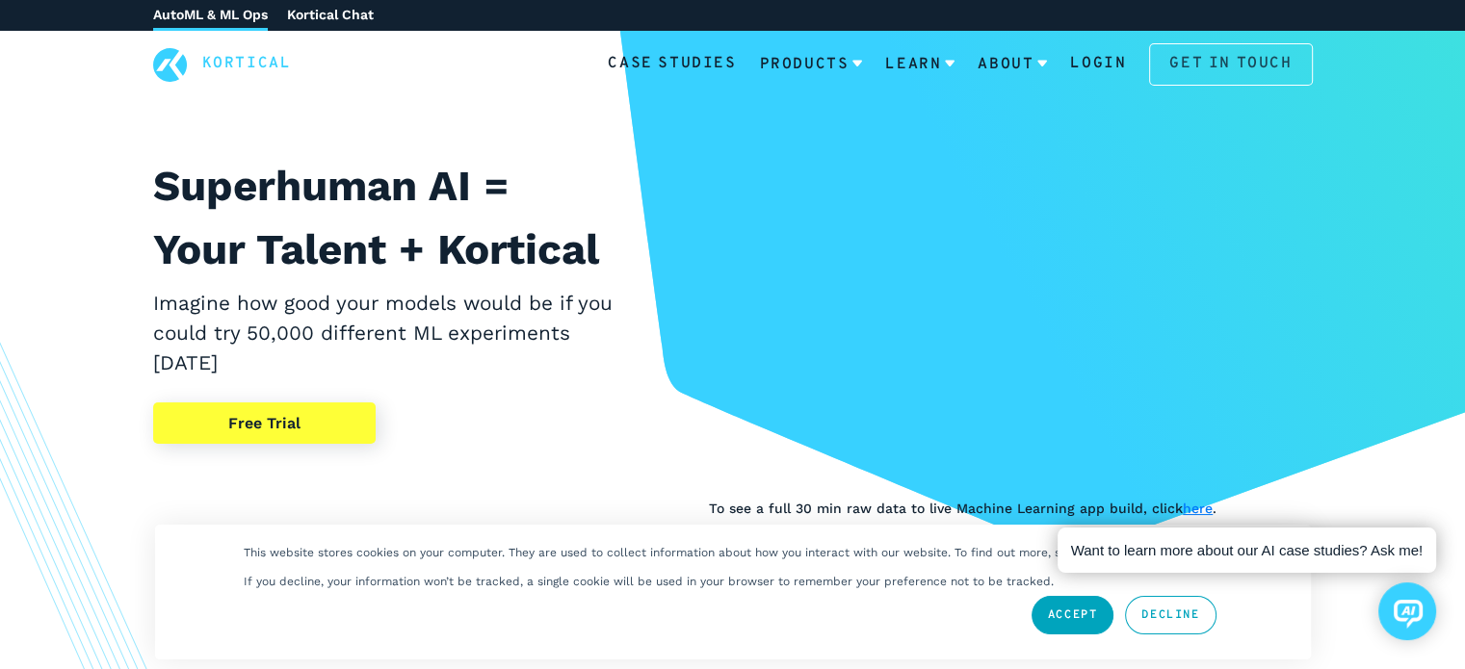
click at [1206, 65] on link "Get in touch" at bounding box center [1230, 64] width 163 height 42
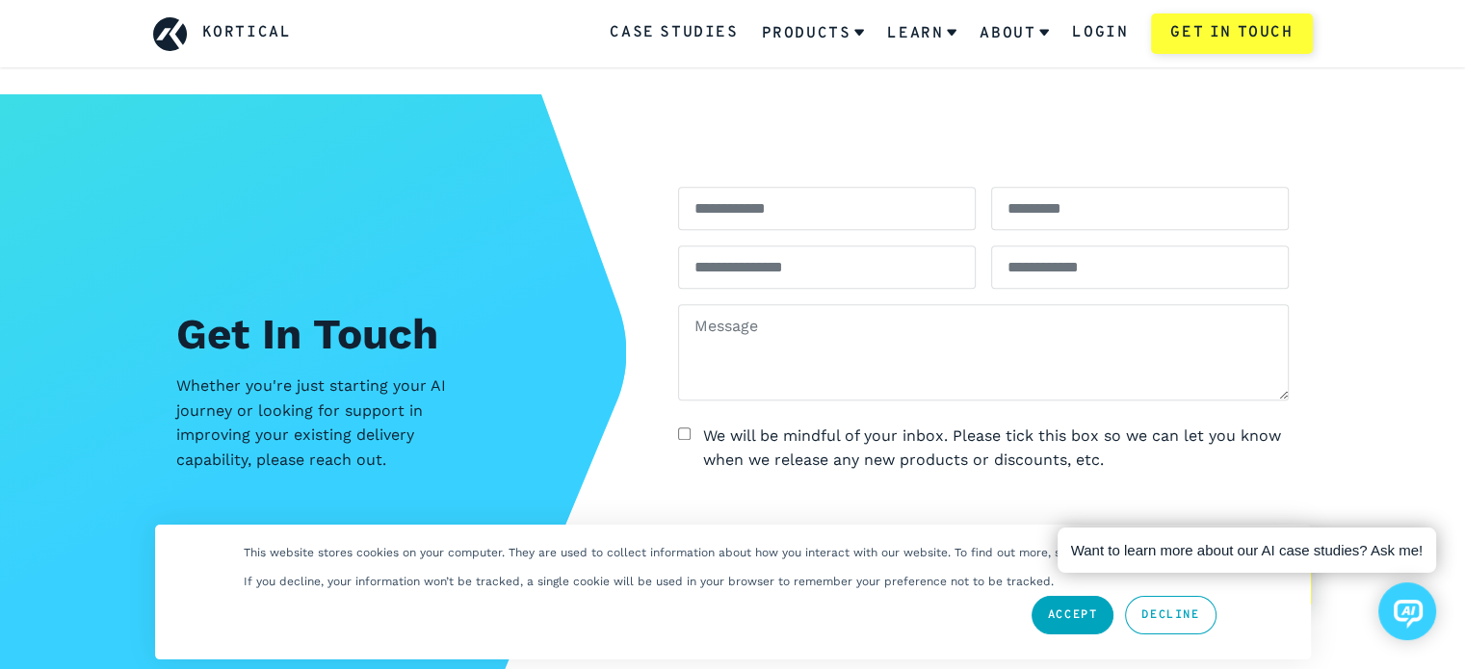
scroll to position [8090, 0]
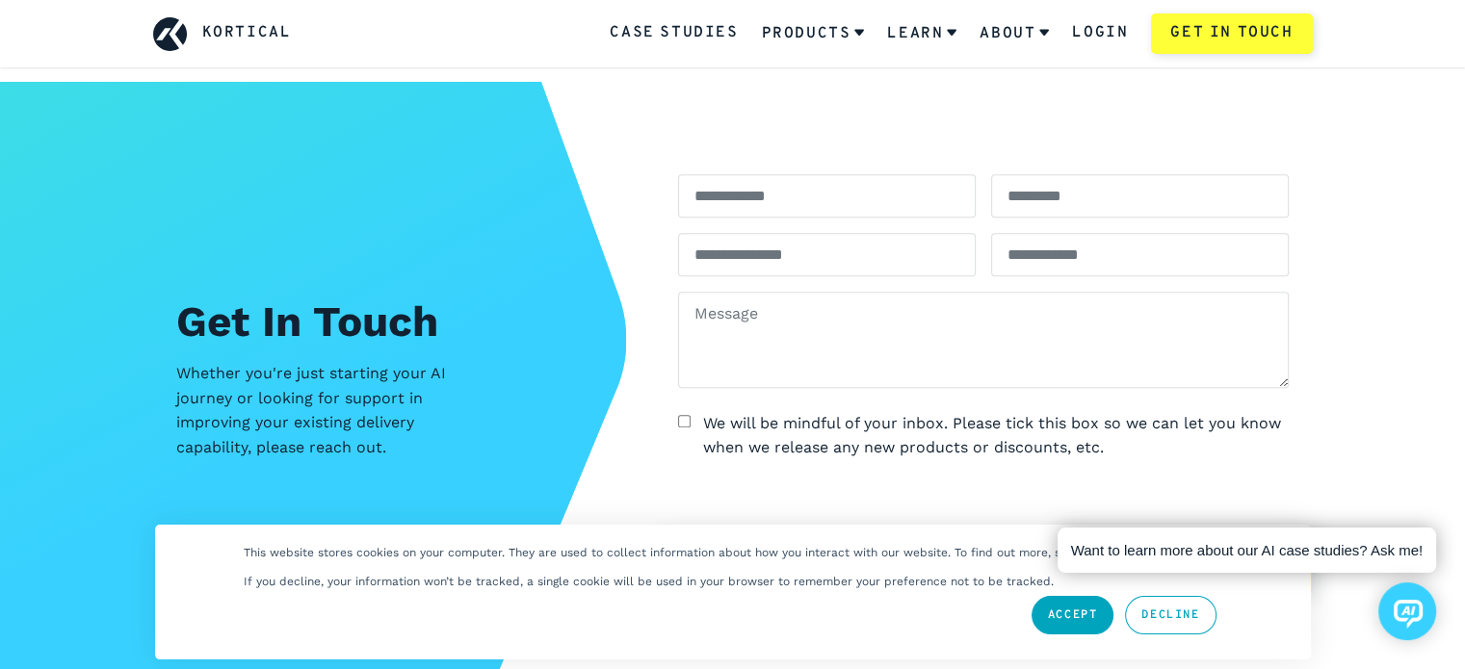
click at [1064, 614] on link "Accept" at bounding box center [1073, 615] width 83 height 39
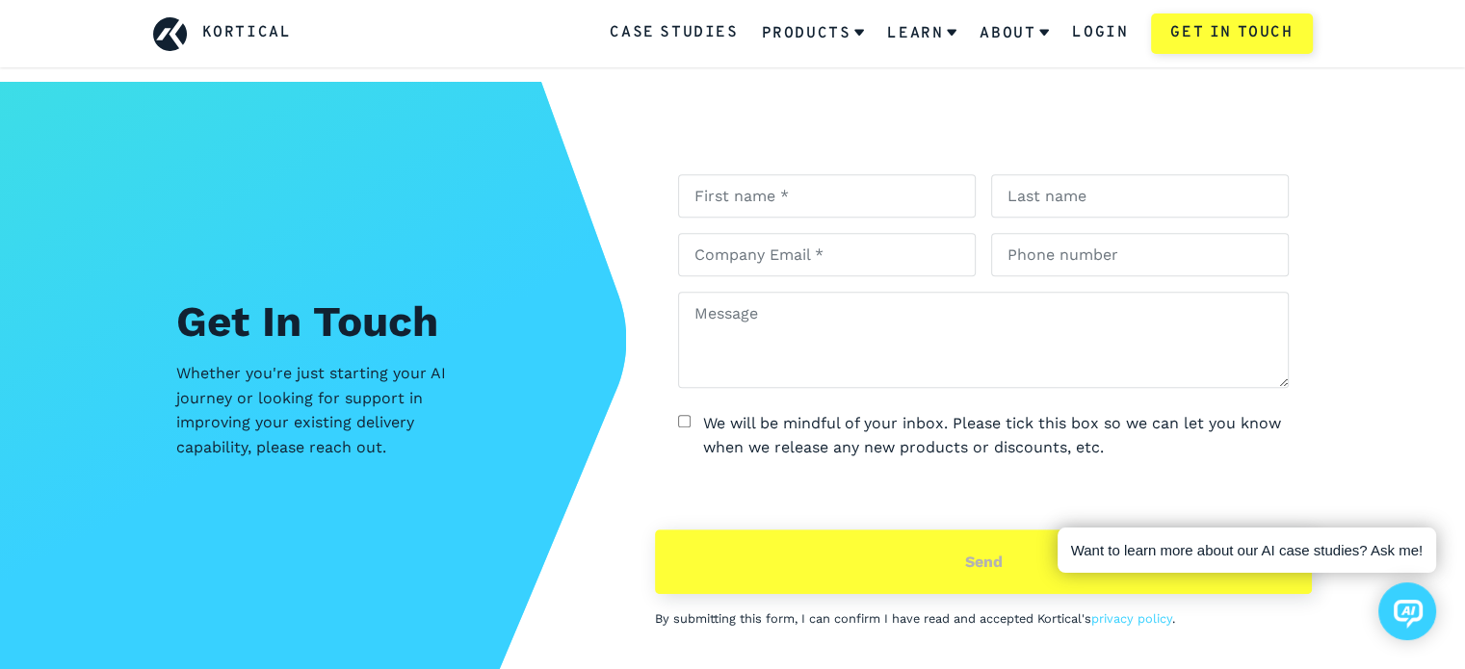
scroll to position [46, 0]
click at [790, 205] on input "text" at bounding box center [827, 195] width 298 height 43
type input "[PERSON_NAME]"
type input "[PERSON_NAME][EMAIL_ADDRESS][DOMAIN_NAME]"
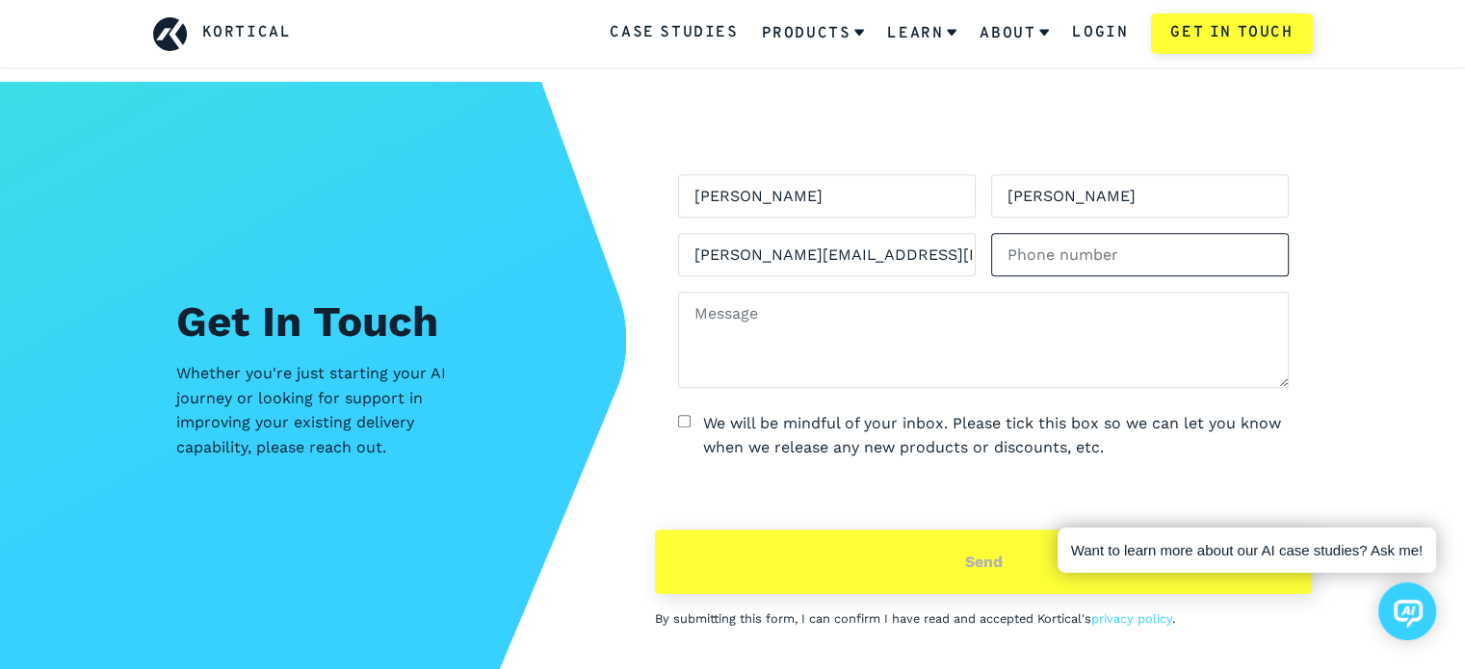
type input "6505815950"
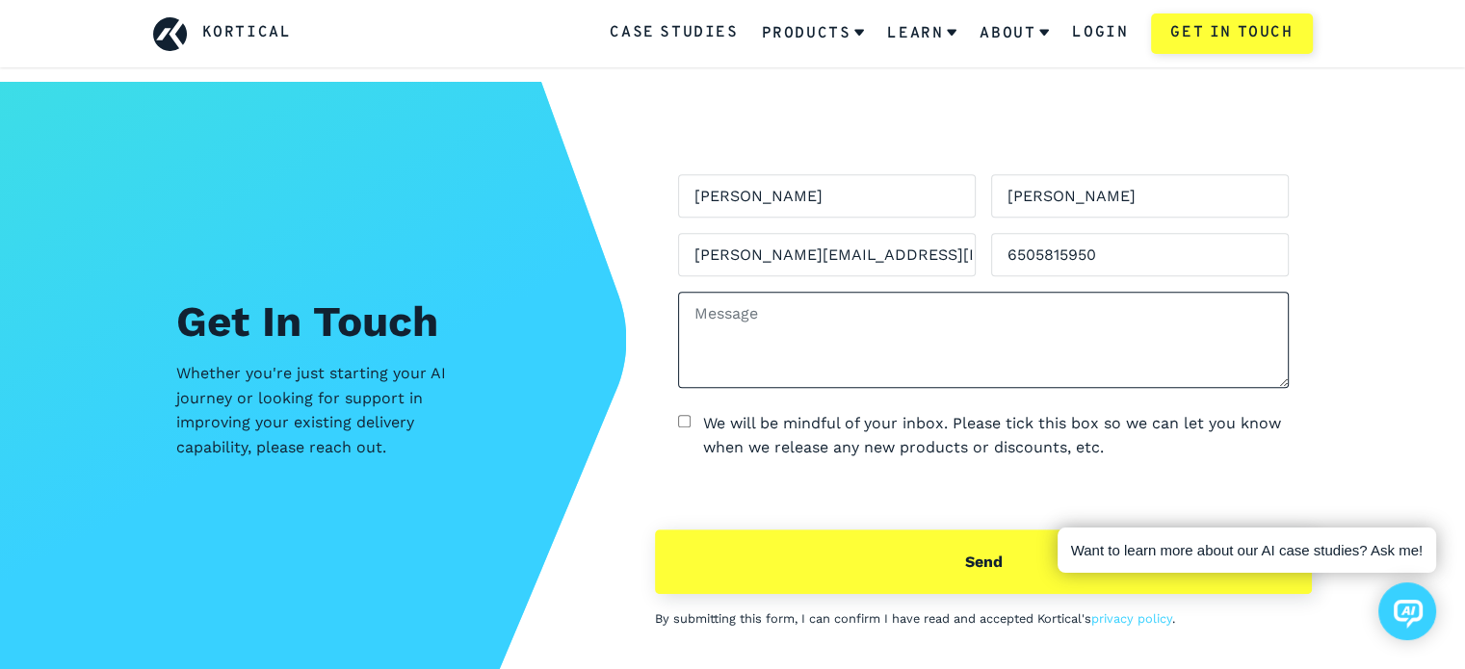
click at [827, 324] on textarea at bounding box center [983, 340] width 611 height 96
paste textarea "Hi there, we’d like to discuss a project one of our clients is working on. Coul…"
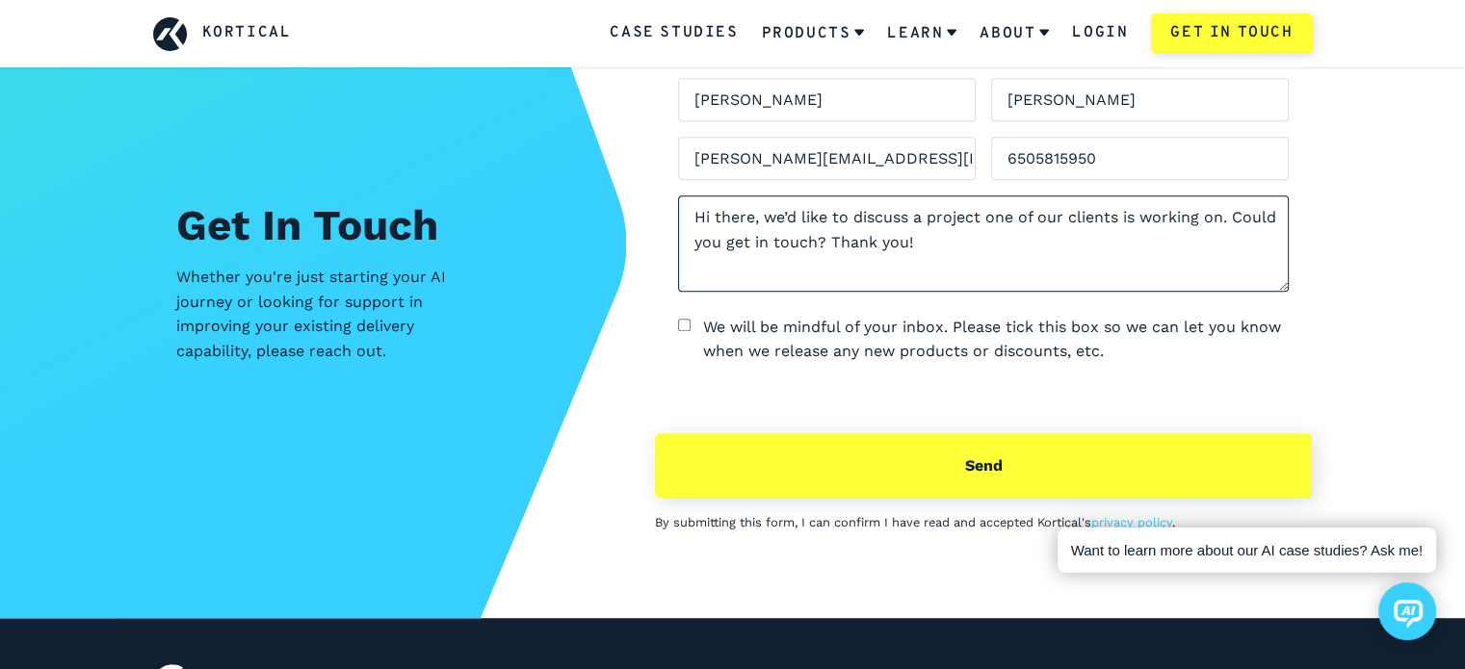
type textarea "Hi there, we’d like to discuss a project one of our clients is working on. Coul…"
click at [980, 469] on button "send" at bounding box center [983, 465] width 657 height 65
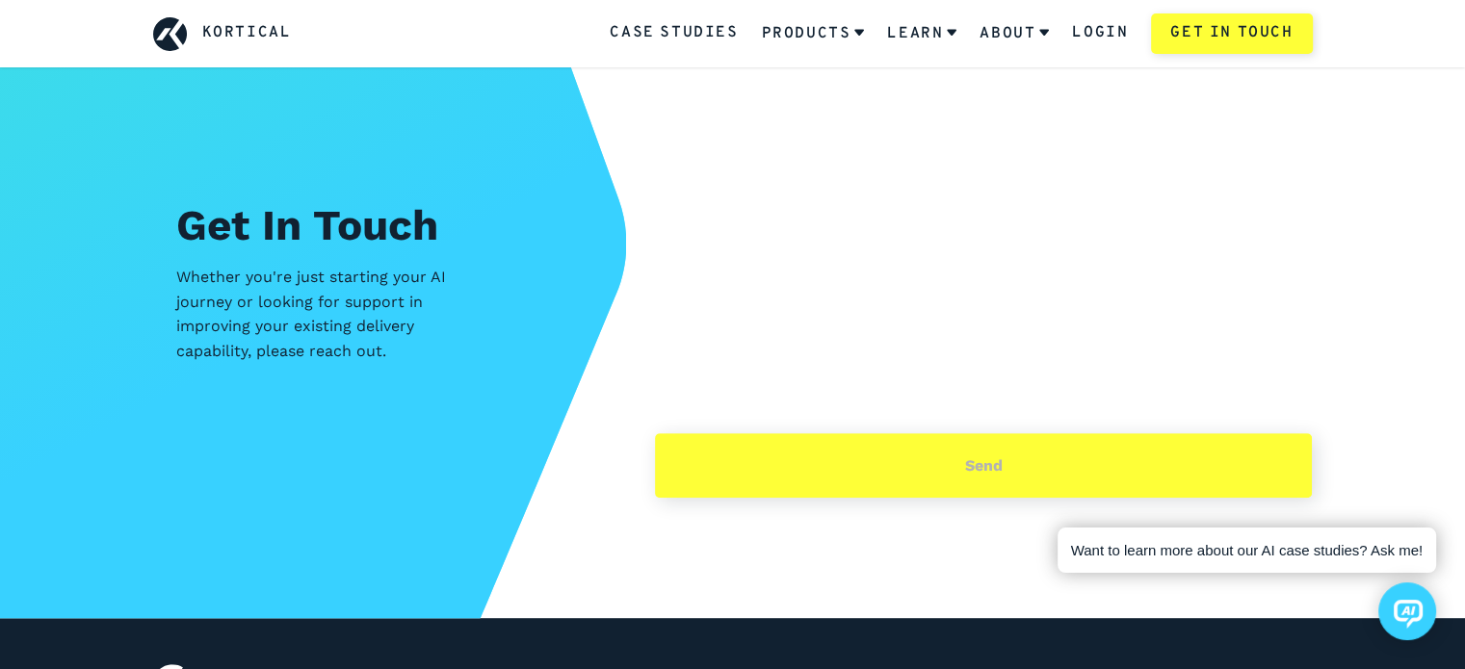
scroll to position [8191, 0]
